Goal: Information Seeking & Learning: Find specific fact

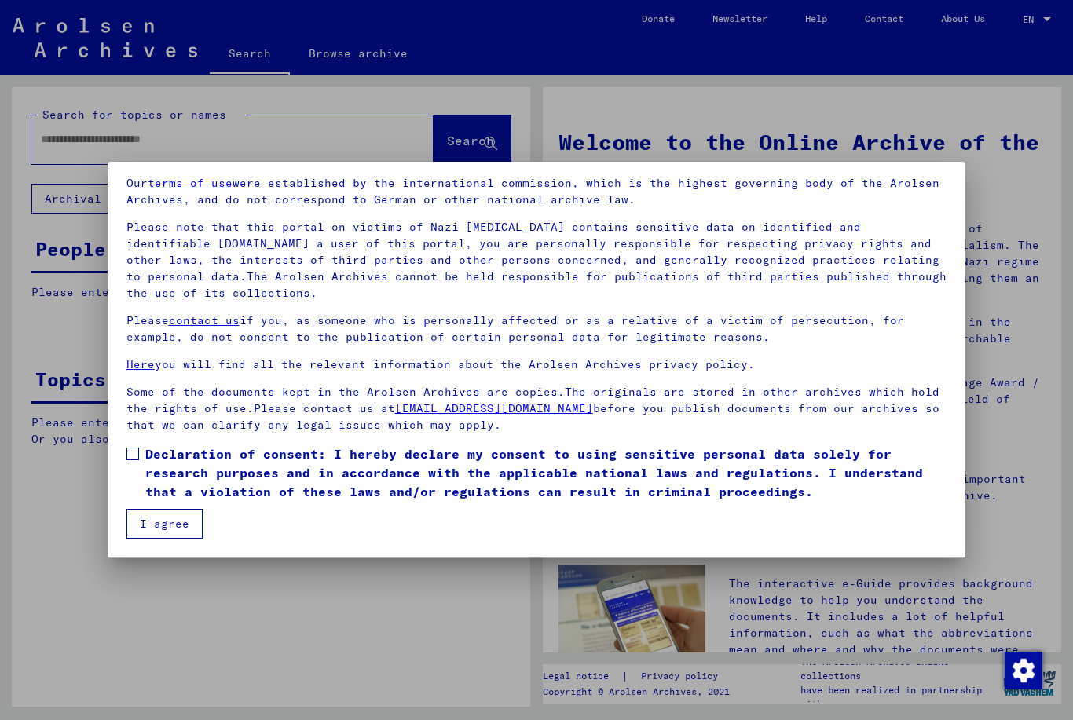
scroll to position [57, 0]
click at [140, 455] on label "Declaration of consent: I hereby declare my consent to using sensitive personal…" at bounding box center [536, 473] width 821 height 57
click at [176, 526] on button "I agree" at bounding box center [164, 524] width 76 height 30
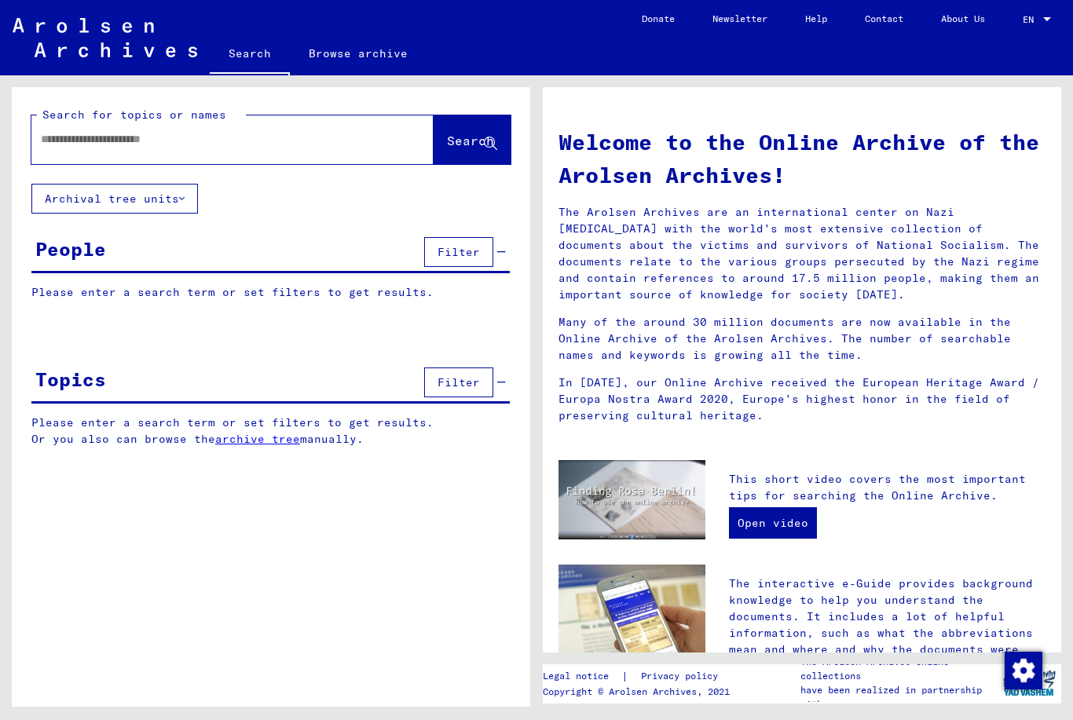
click at [128, 138] on input "text" at bounding box center [214, 139] width 346 height 16
type input "**********"
click at [461, 138] on span "Search" at bounding box center [470, 141] width 47 height 16
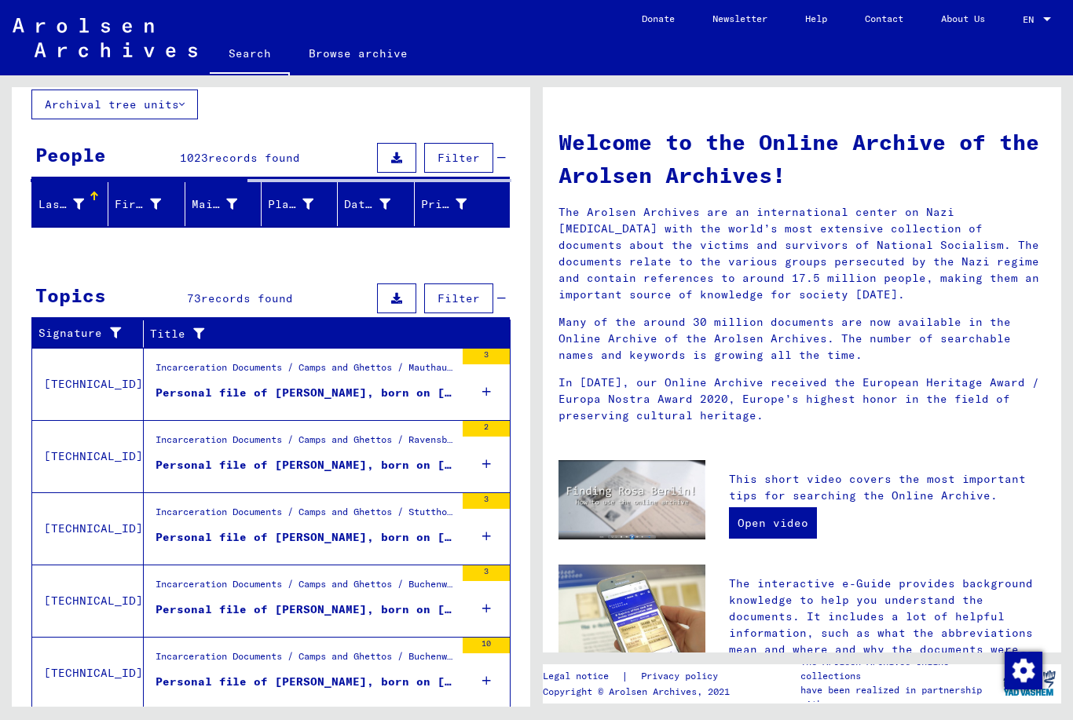
scroll to position [93, 0]
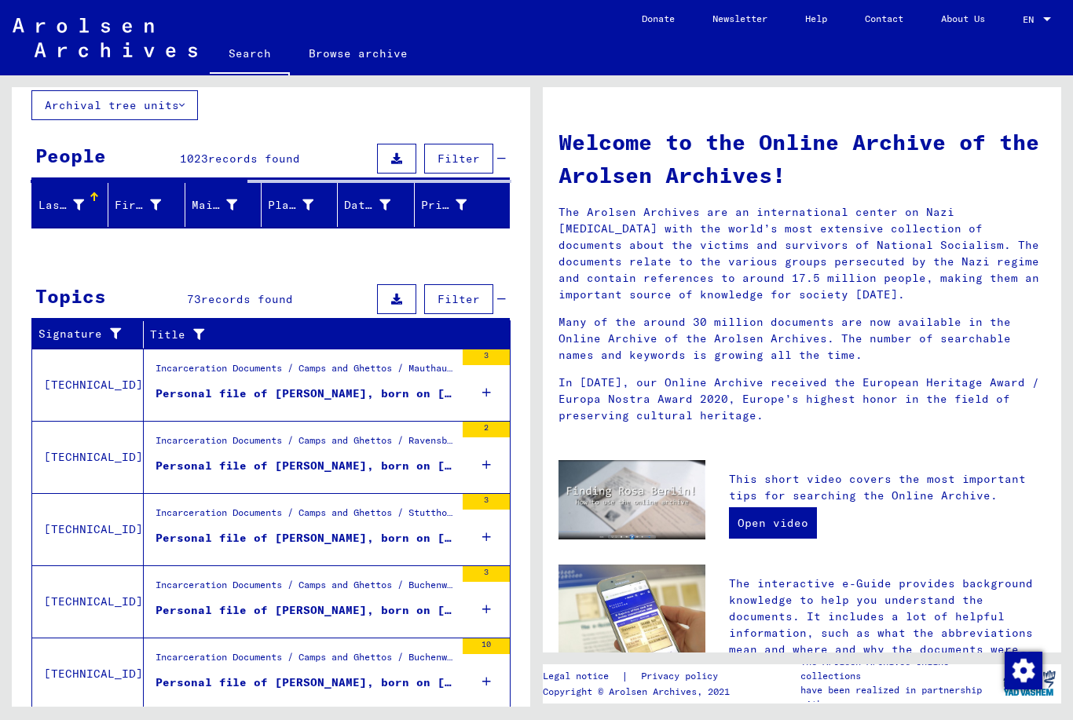
click at [337, 605] on div "Personal file of [PERSON_NAME], born on [DEMOGRAPHIC_DATA]" at bounding box center [305, 610] width 299 height 16
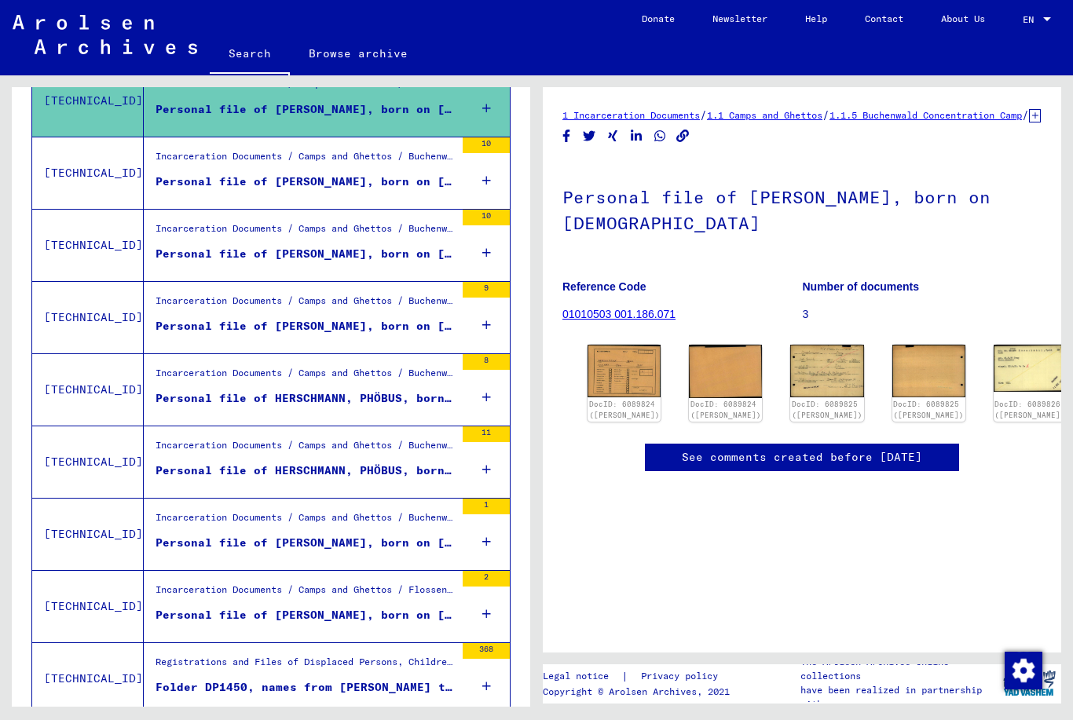
scroll to position [547, 0]
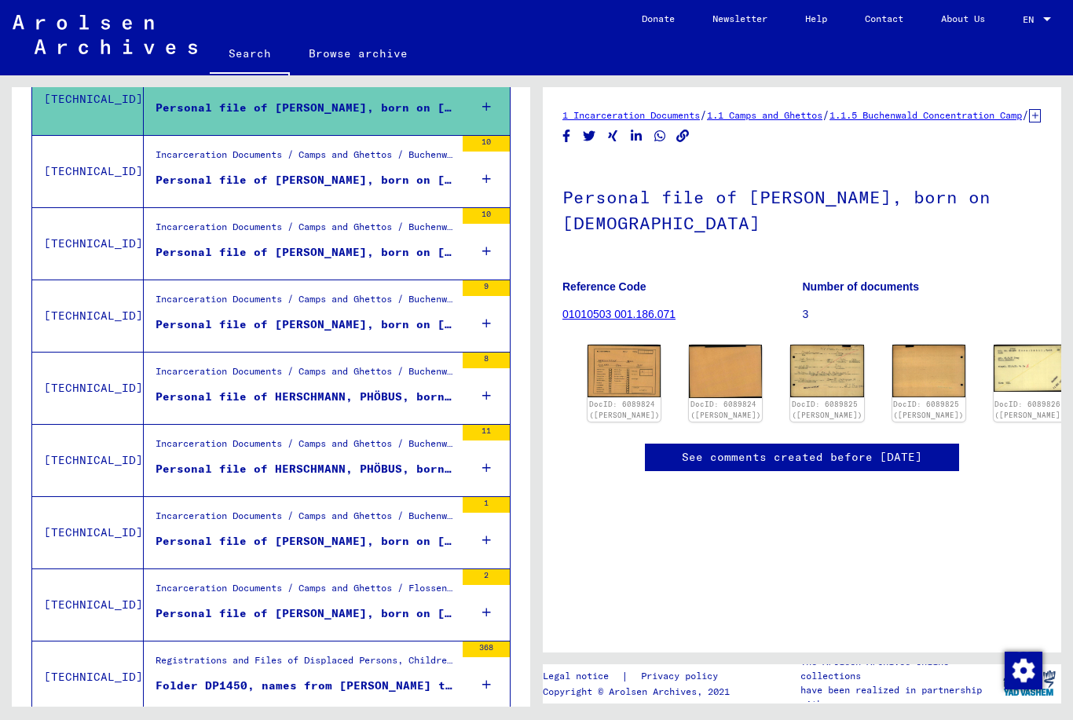
click at [401, 253] on div "Personal file of [PERSON_NAME], born on [DEMOGRAPHIC_DATA]" at bounding box center [305, 252] width 299 height 16
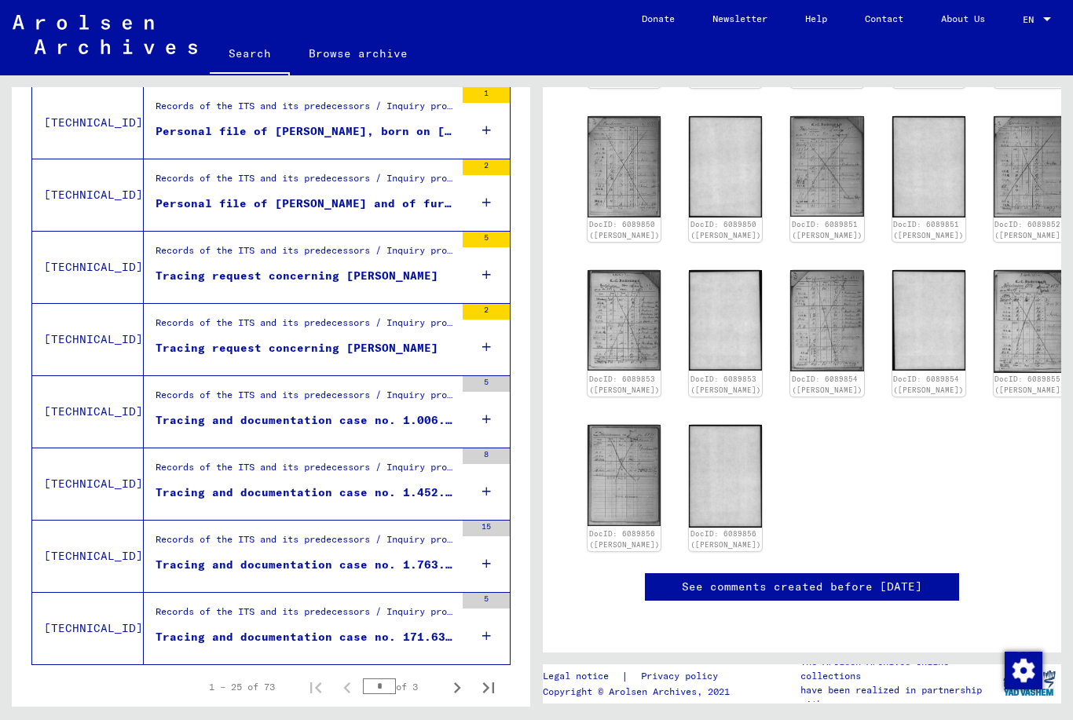
scroll to position [1534, 0]
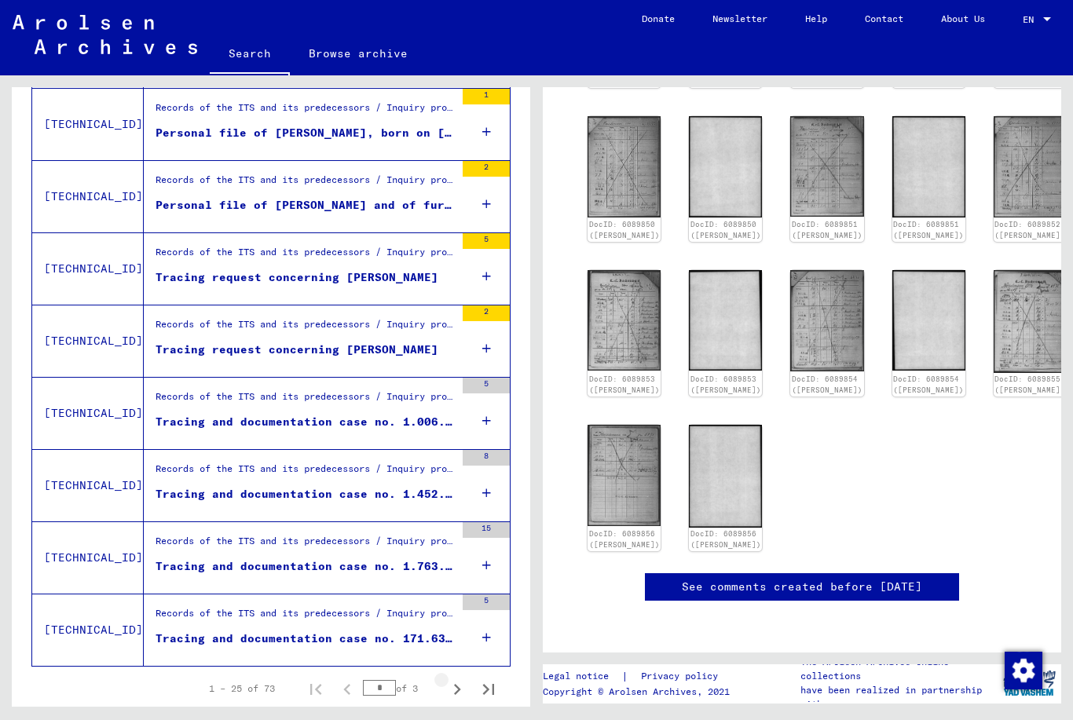
click at [463, 691] on icon "Next page" at bounding box center [457, 690] width 22 height 22
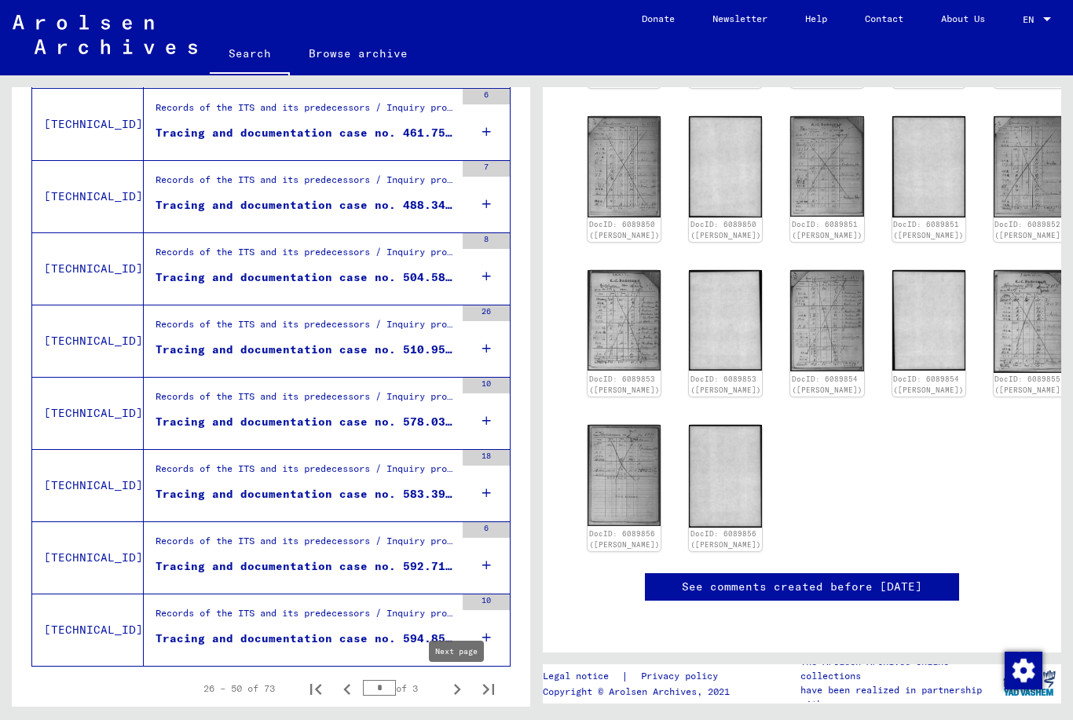
click at [458, 694] on icon "Next page" at bounding box center [457, 690] width 22 height 22
type input "*"
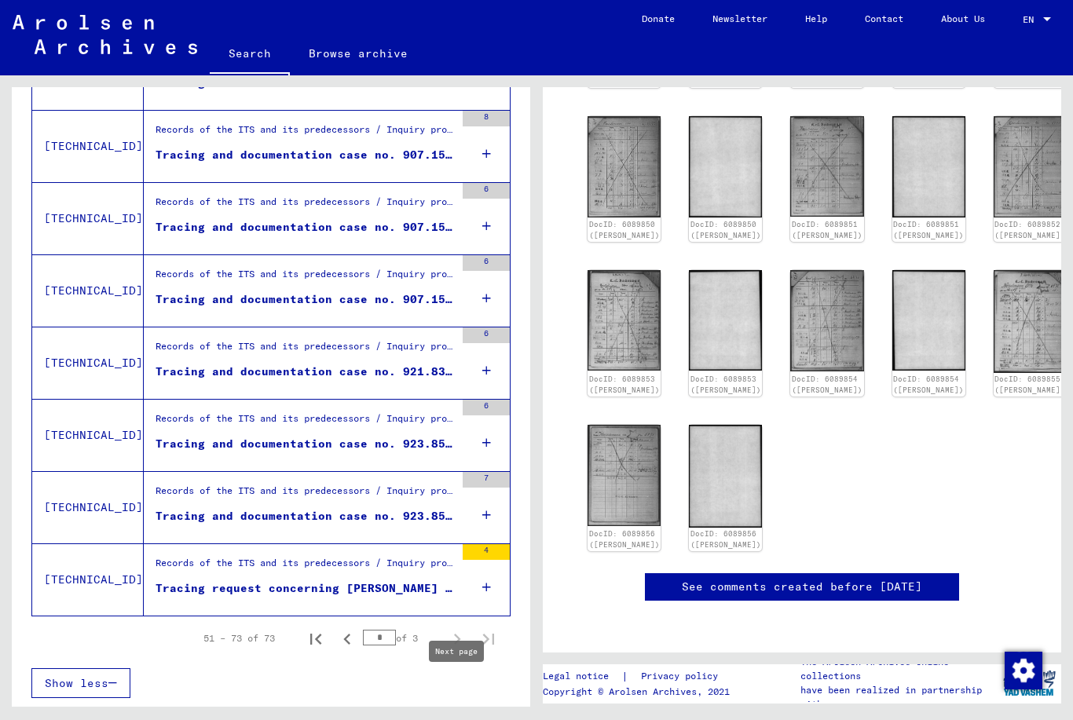
scroll to position [1390, 0]
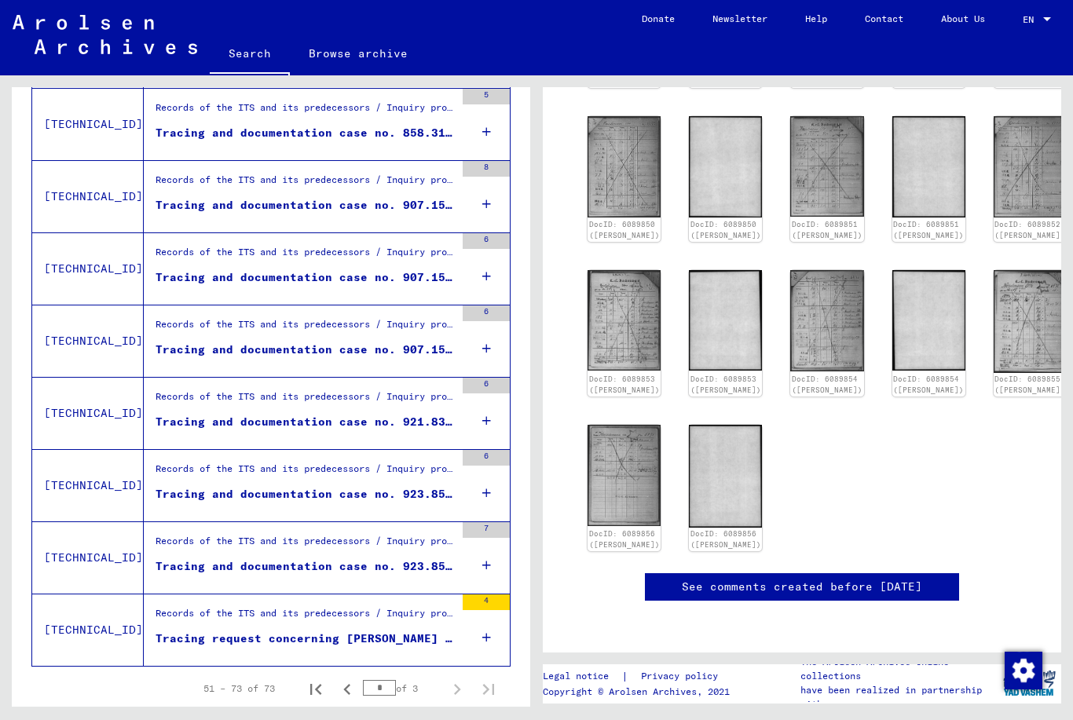
click at [390, 635] on div "Tracing request concerning [PERSON_NAME] [DATE]" at bounding box center [305, 639] width 299 height 16
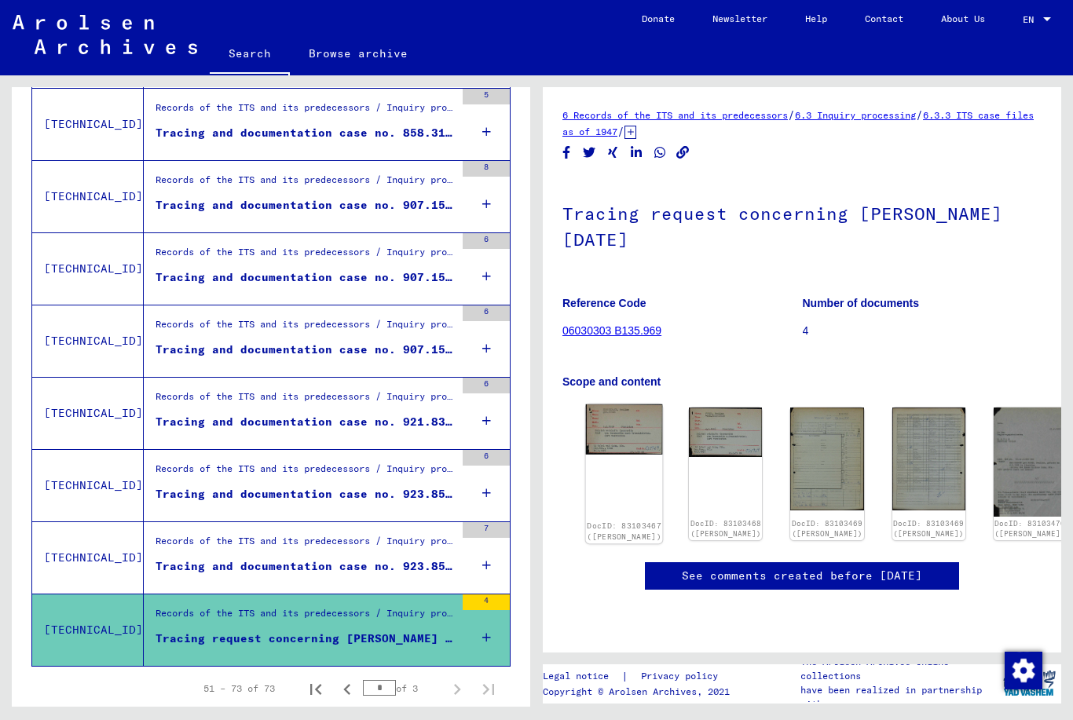
click at [619, 522] on link "DocID: 83103467 ([PERSON_NAME])" at bounding box center [624, 532] width 75 height 20
